Goal: Use online tool/utility: Utilize a website feature to perform a specific function

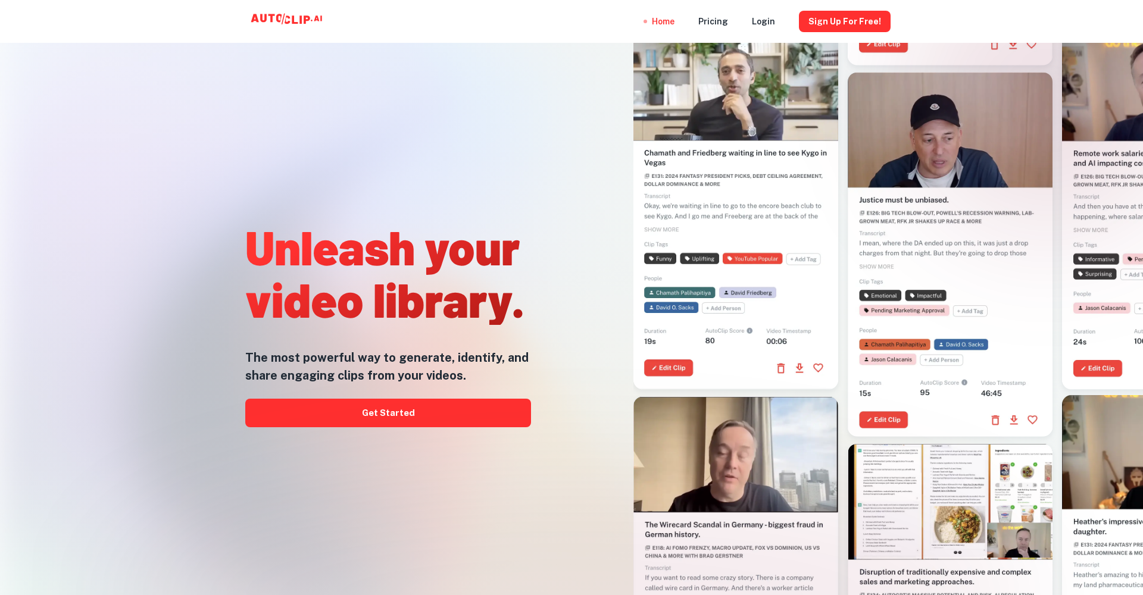
click at [418, 411] on link "Get Started" at bounding box center [388, 413] width 286 height 29
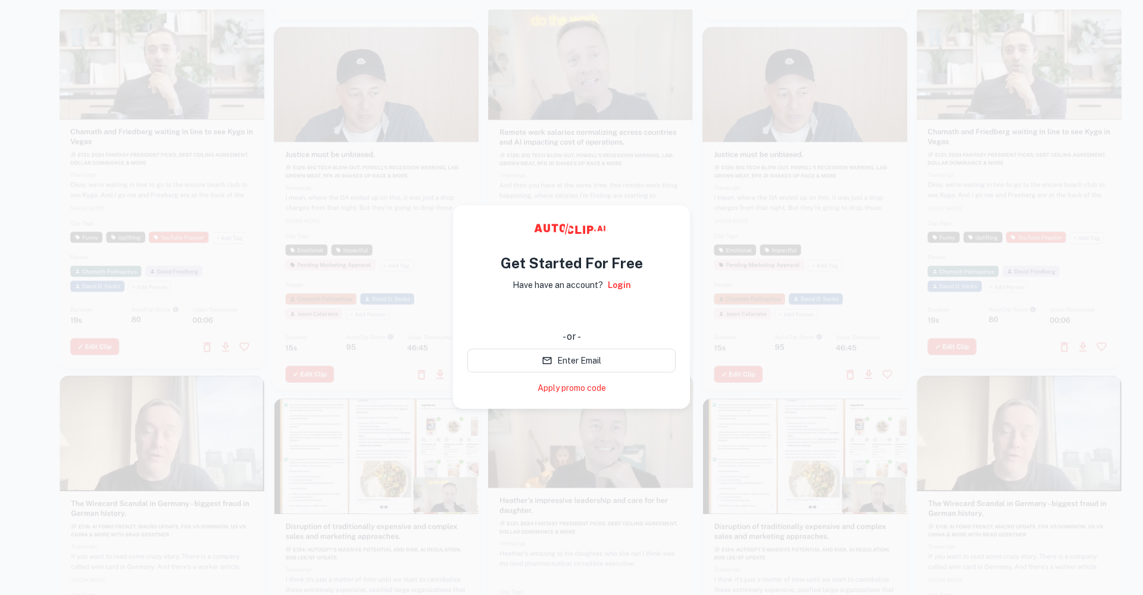
click at [621, 307] on div "Sign in with Google. Opens in new tab" at bounding box center [571, 313] width 208 height 26
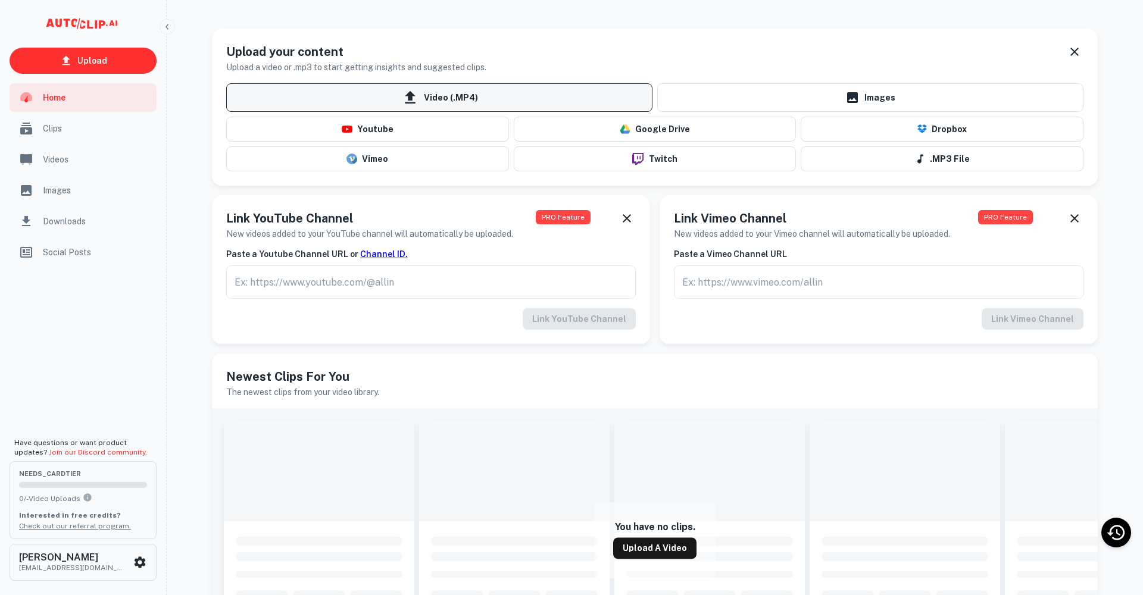
click at [499, 91] on span "Video (.MP4)" at bounding box center [439, 97] width 426 height 29
click at [0, 0] on input "Video (.MP4)" at bounding box center [0, 0] width 0 height 0
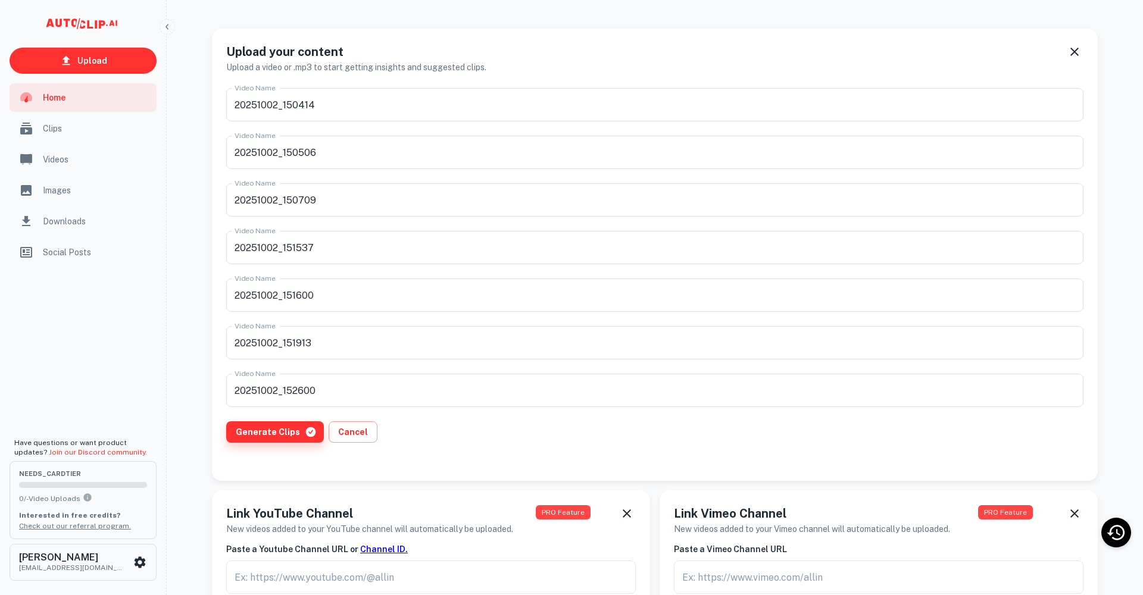
click at [282, 432] on button "Generate Clips" at bounding box center [275, 431] width 98 height 21
